Goal: Task Accomplishment & Management: Manage account settings

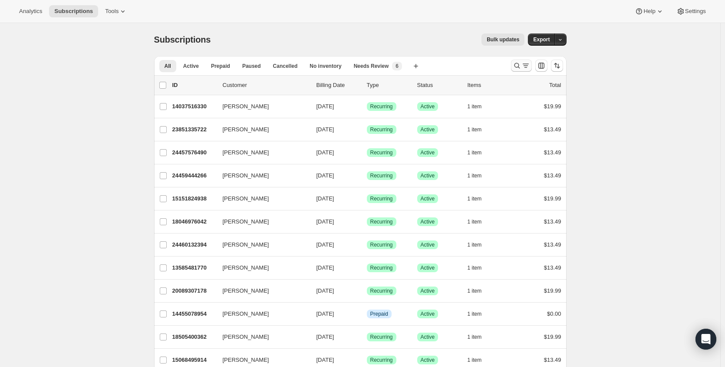
click at [519, 67] on icon "Search and filter results" at bounding box center [517, 66] width 6 height 6
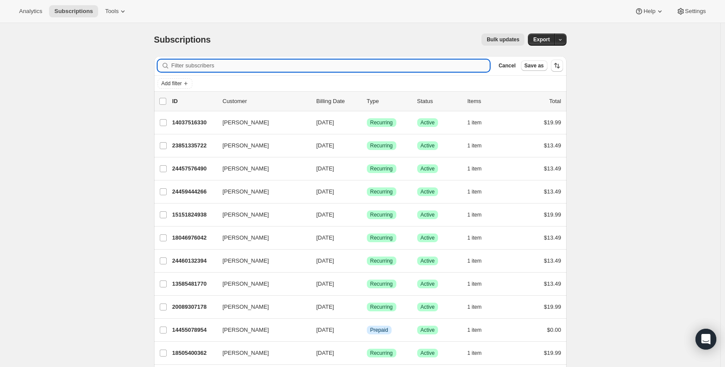
click at [235, 63] on input "Filter subscribers" at bounding box center [331, 65] width 319 height 12
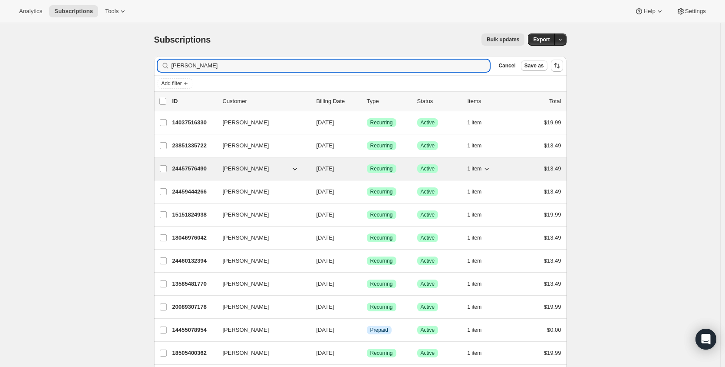
click at [255, 178] on div "[PERSON_NAME] 24457576490 [PERSON_NAME] [DATE] Success Recurring Success Active…" at bounding box center [360, 168] width 413 height 23
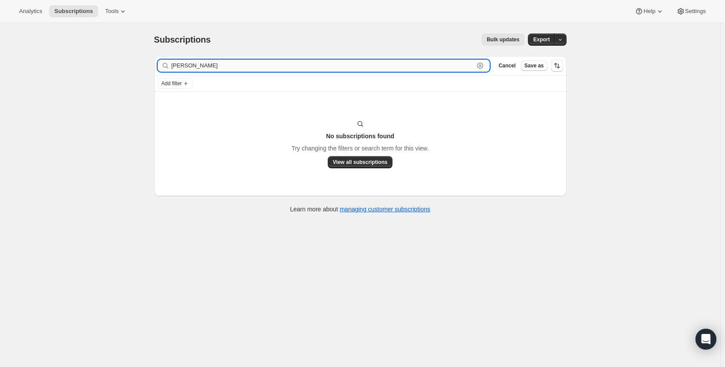
click at [256, 64] on input "[PERSON_NAME]" at bounding box center [323, 65] width 303 height 12
click at [188, 69] on input "[PERSON_NAME]" at bounding box center [323, 65] width 303 height 12
paste input "[EMAIL_ADDRESS][DOMAIN_NAME]"
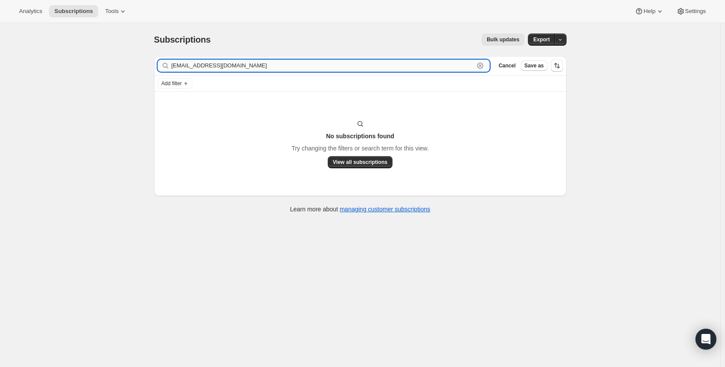
click at [202, 63] on input "[EMAIL_ADDRESS][DOMAIN_NAME]" at bounding box center [323, 65] width 303 height 12
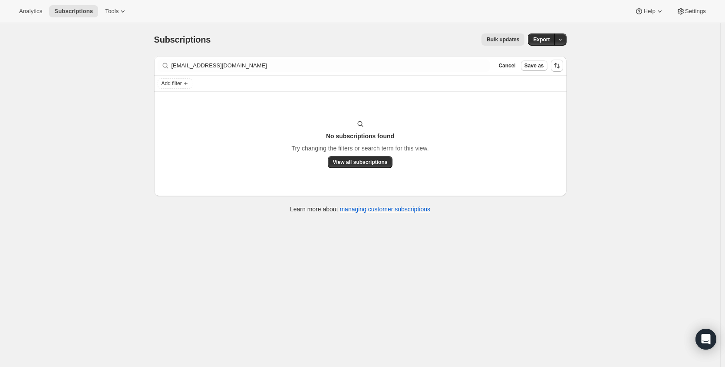
click at [200, 73] on div "Filter subscribers [EMAIL_ADDRESS][DOMAIN_NAME] Clear Cancel Save as" at bounding box center [360, 65] width 413 height 19
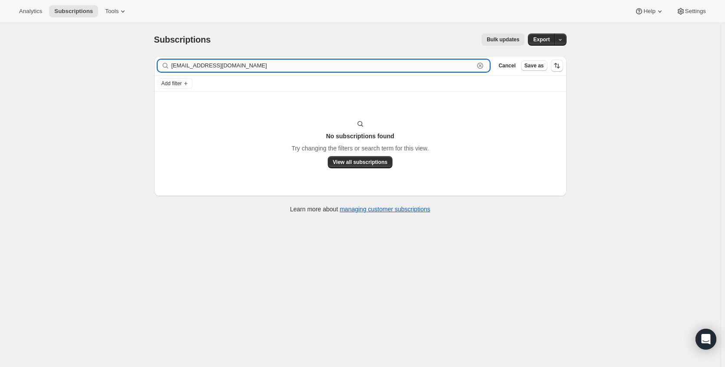
click at [203, 63] on input "[EMAIL_ADDRESS][DOMAIN_NAME]" at bounding box center [323, 65] width 303 height 12
paste input "[PHONE_NUMBER]"
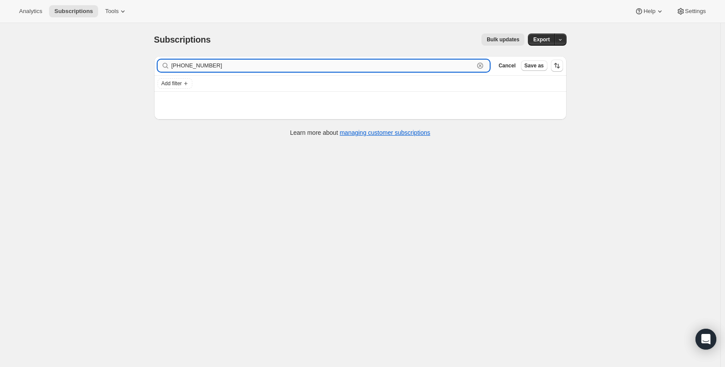
type input "[PHONE_NUMBER]"
